Goal: Find specific page/section: Find specific page/section

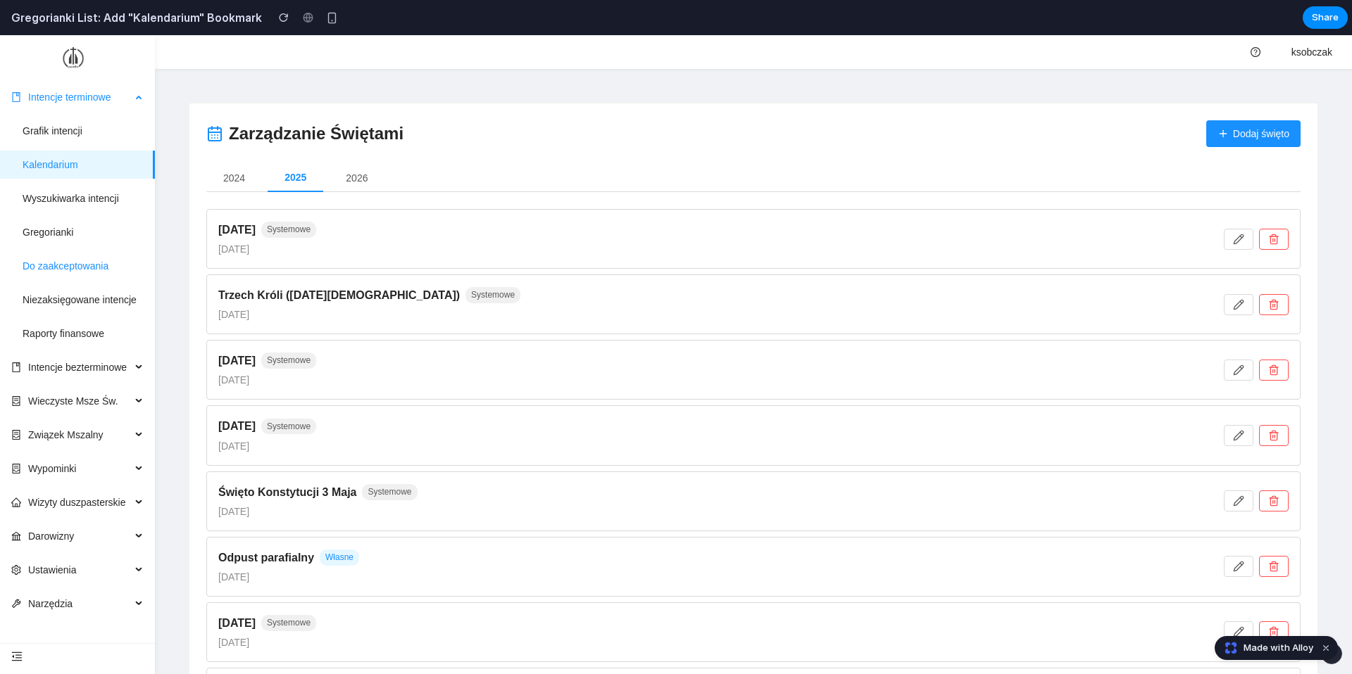
click at [98, 260] on link "Do zaakceptowania" at bounding box center [66, 265] width 86 height 11
click at [78, 159] on link "Kalendarium" at bounding box center [51, 164] width 56 height 11
click at [346, 177] on button "2026" at bounding box center [357, 178] width 56 height 28
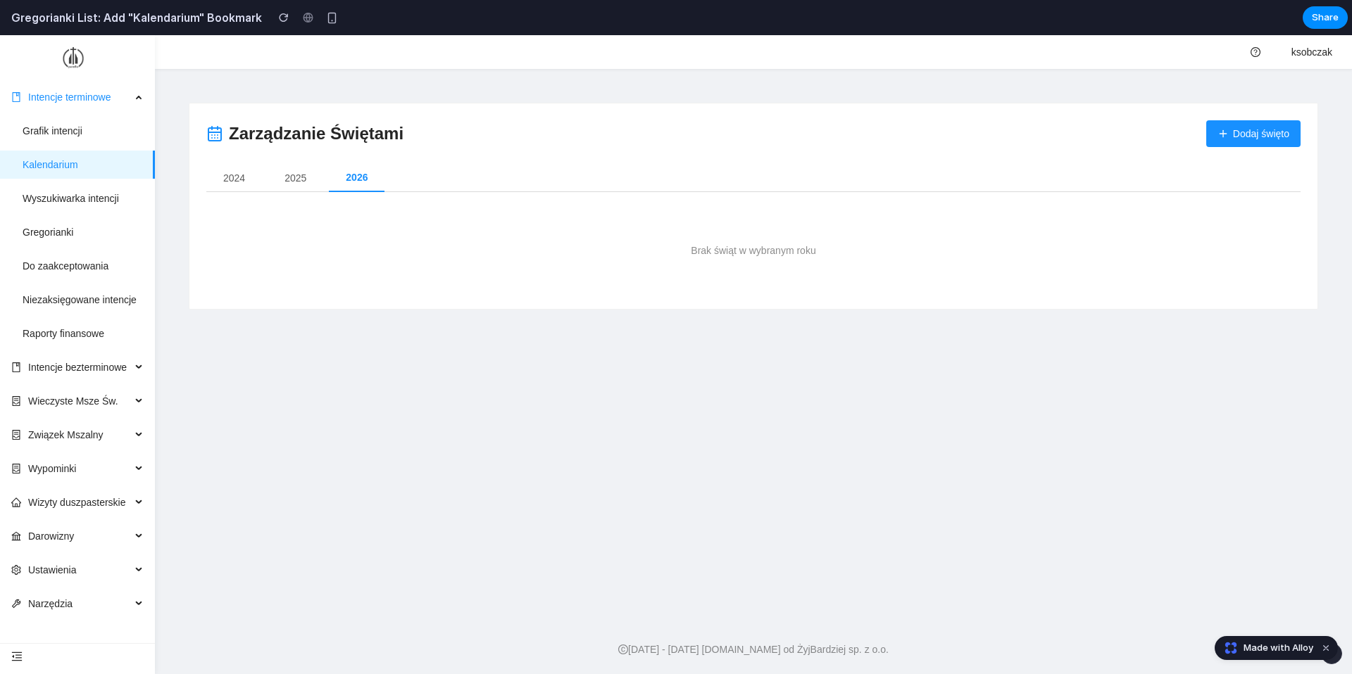
click at [301, 178] on button "2025" at bounding box center [296, 178] width 56 height 28
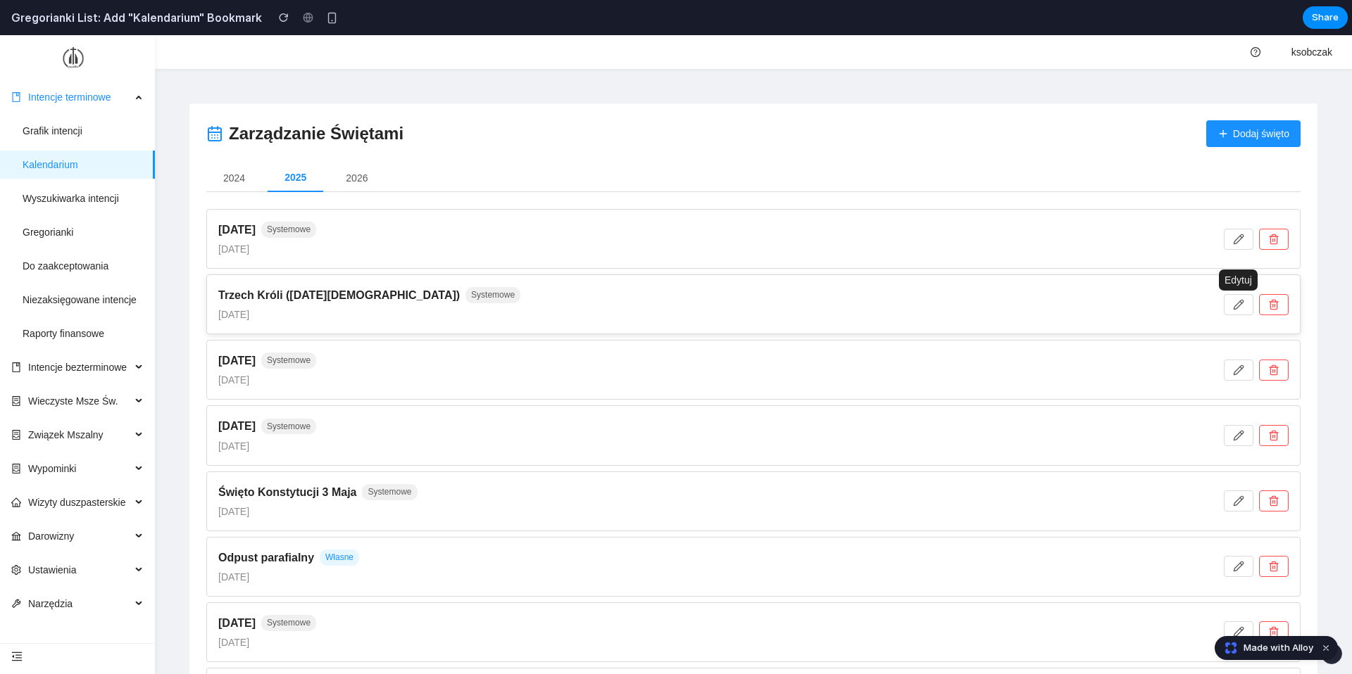
click at [1252, 304] on button "button" at bounding box center [1239, 304] width 30 height 21
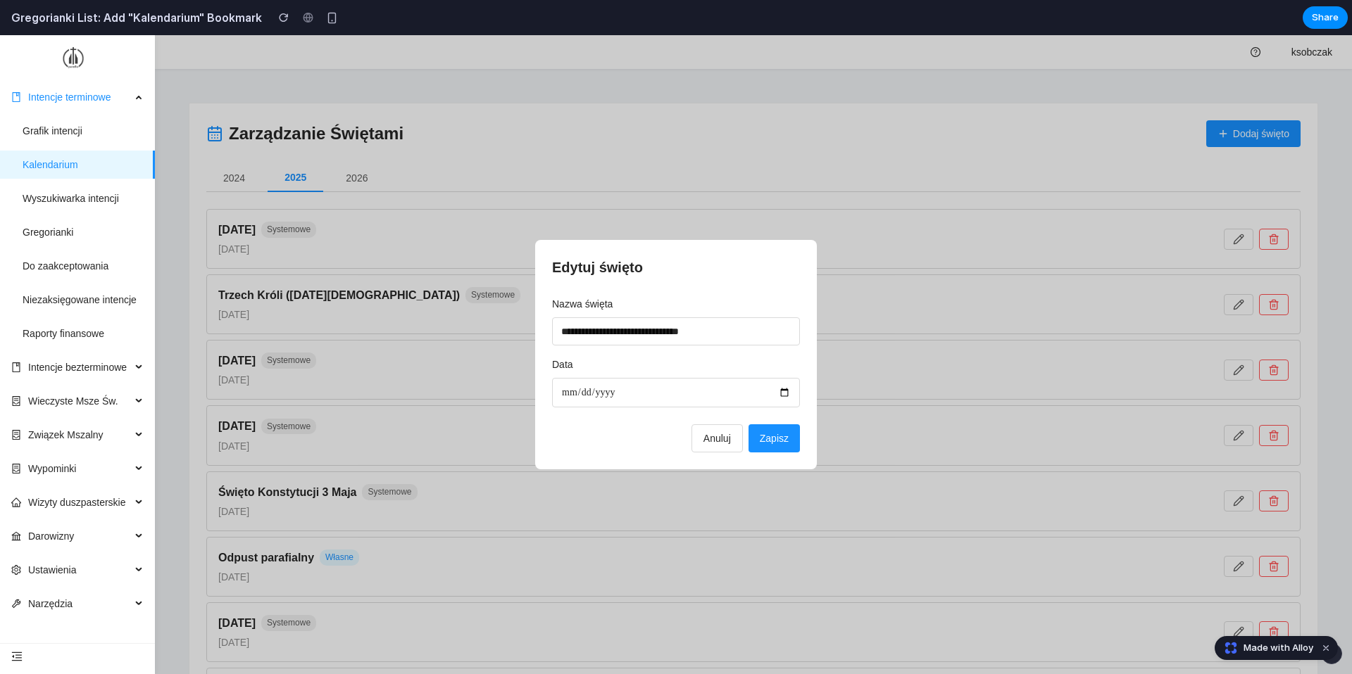
click at [703, 437] on span "Anuluj" at bounding box center [716, 438] width 27 height 11
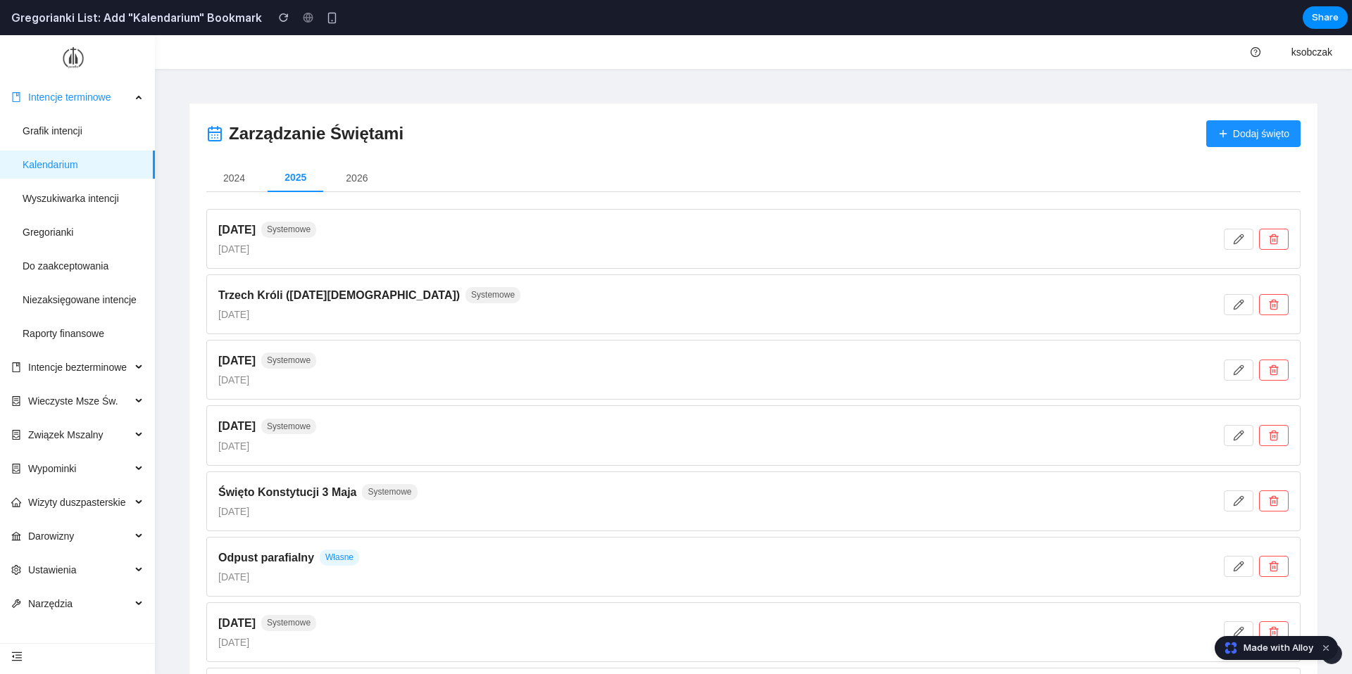
click at [302, 8] on div at bounding box center [307, 17] width 21 height 21
click at [327, 21] on button "button" at bounding box center [331, 17] width 21 height 21
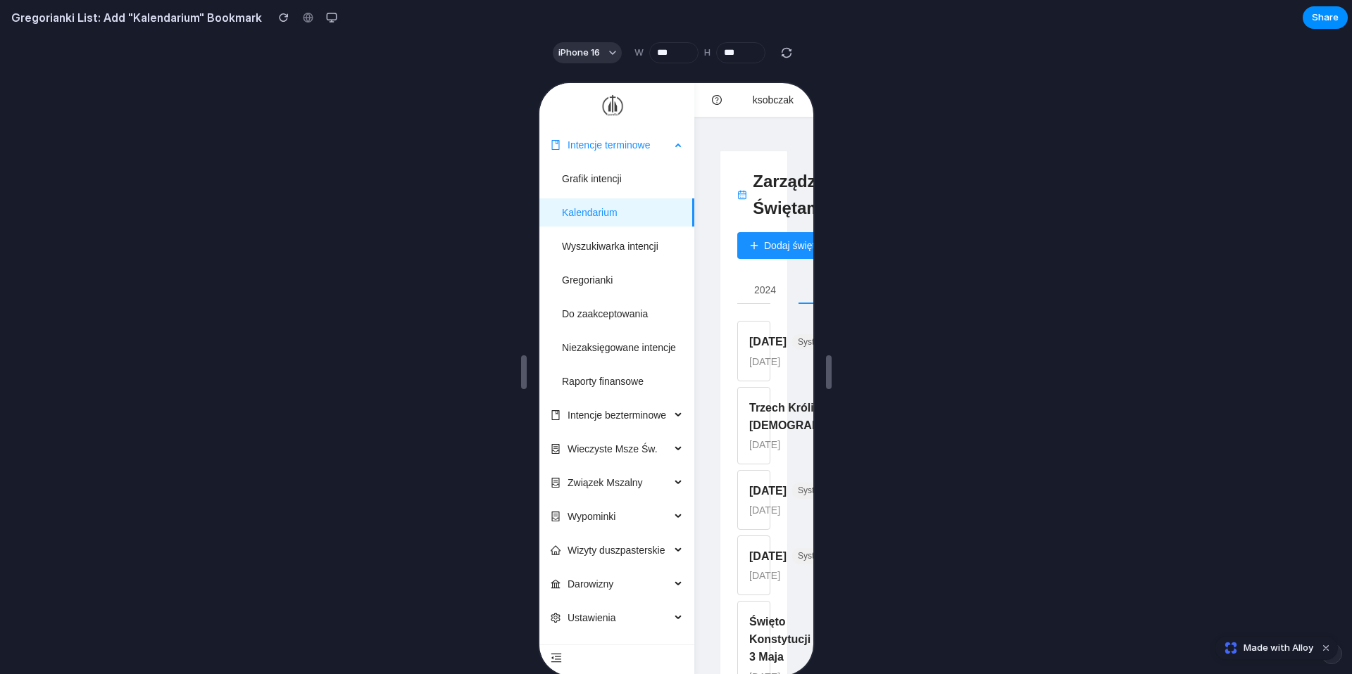
click at [674, 142] on icon at bounding box center [677, 142] width 7 height 0
click at [326, 22] on div "button" at bounding box center [331, 17] width 11 height 11
